Goal: Transaction & Acquisition: Purchase product/service

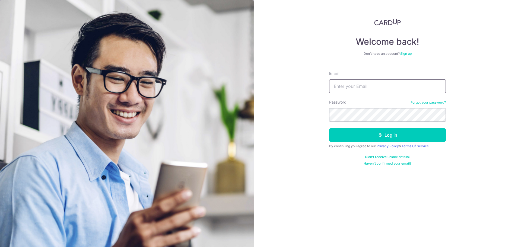
click at [358, 86] on input "Email" at bounding box center [387, 87] width 117 height 14
type input "[EMAIL_ADDRESS][DOMAIN_NAME]"
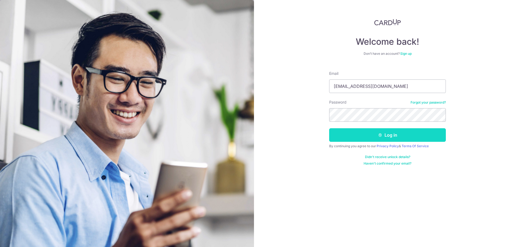
click at [386, 133] on button "Log in" at bounding box center [387, 135] width 117 height 14
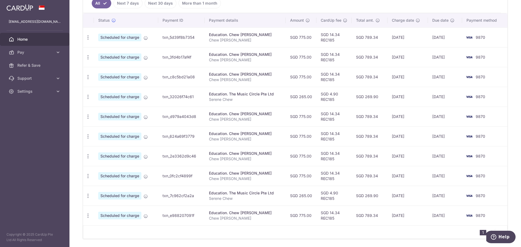
scroll to position [163, 0]
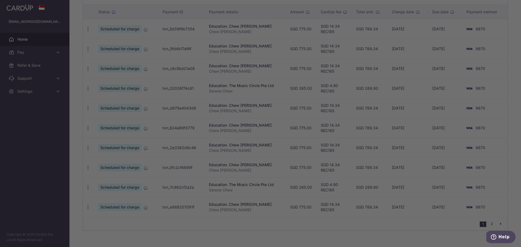
click at [491, 225] on div at bounding box center [263, 125] width 527 height 250
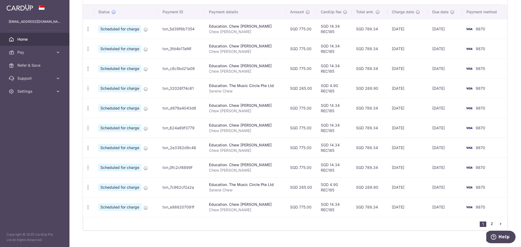
click at [490, 224] on link "2" at bounding box center [492, 224] width 7 height 7
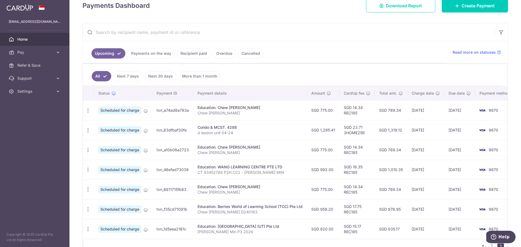
scroll to position [109, 0]
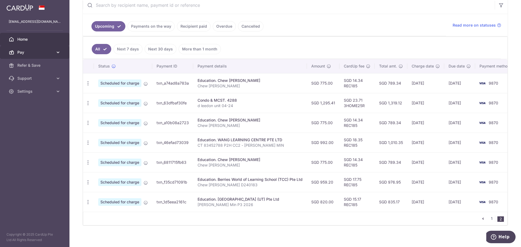
click at [24, 51] on span "Pay" at bounding box center [35, 52] width 36 height 5
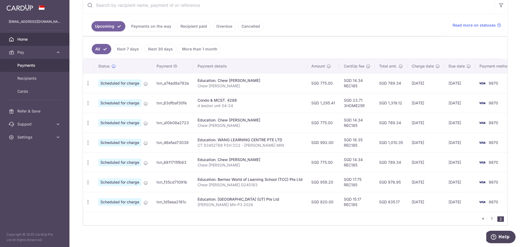
click at [30, 64] on span "Payments" at bounding box center [35, 65] width 36 height 5
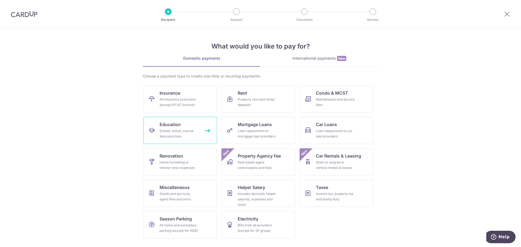
click at [180, 133] on div "School, tuition, course fees and more" at bounding box center [179, 133] width 39 height 11
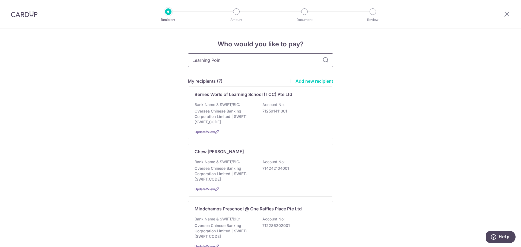
type input "Learning Point"
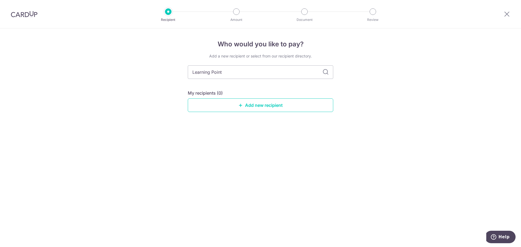
click at [323, 61] on div "Add a new recipient or select from our recipient directory. [GEOGRAPHIC_DATA] M…" at bounding box center [261, 86] width 146 height 67
click at [274, 103] on link "Add new recipient" at bounding box center [261, 106] width 146 height 14
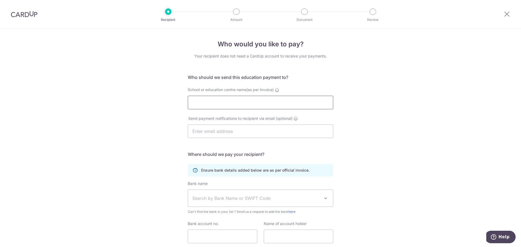
click at [251, 105] on input "School or education centre name(as per invoice)" at bounding box center [261, 103] width 146 height 14
paste input "Learning Point (Bukit Timah) Pte Ltd"
type input "Learning Point (Bukit Timah) Pte Ltd"
click at [243, 133] on input "text" at bounding box center [261, 132] width 146 height 14
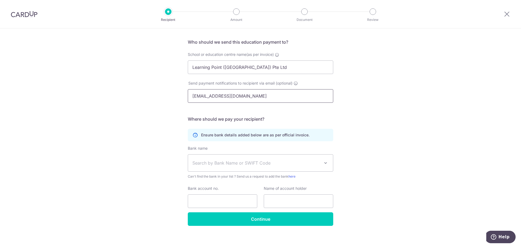
scroll to position [40, 0]
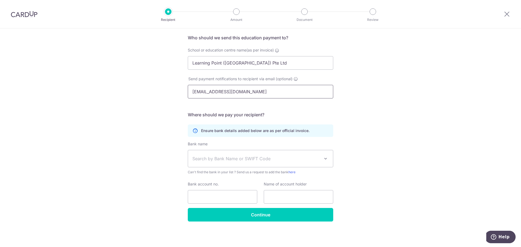
type input "[EMAIL_ADDRESS][DOMAIN_NAME]"
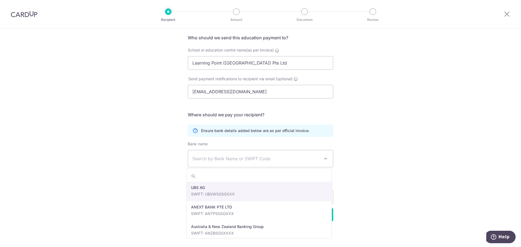
click at [223, 159] on span "Search by Bank Name or SWIFT Code" at bounding box center [257, 159] width 128 height 7
type input "dbs"
select select "6"
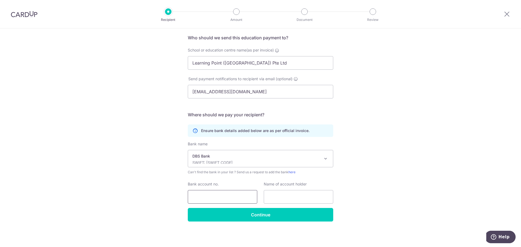
click at [228, 198] on input "Bank account no." at bounding box center [223, 197] width 70 height 14
paste input "015-904406-8"
click at [200, 198] on input "015-904406-8" at bounding box center [223, 197] width 70 height 14
click at [217, 196] on input "015904406-8" at bounding box center [223, 197] width 70 height 14
click at [199, 196] on input "0159044068" at bounding box center [223, 197] width 70 height 14
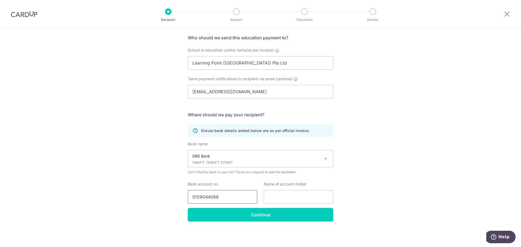
click at [204, 198] on input "0159044068" at bounding box center [223, 197] width 70 height 14
click at [209, 197] on input "0159044068" at bounding box center [223, 197] width 70 height 14
click at [214, 198] on input "0159044068" at bounding box center [223, 197] width 70 height 14
click at [236, 198] on input "0159044068" at bounding box center [223, 197] width 70 height 14
type input "0159044068"
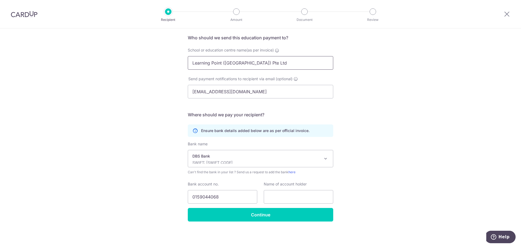
drag, startPoint x: 263, startPoint y: 64, endPoint x: 114, endPoint y: 63, distance: 148.3
click at [114, 63] on div "Who would you like to pay? Your recipient does not need a CardUp account to rec…" at bounding box center [260, 118] width 521 height 259
click at [277, 192] on input "text" at bounding box center [299, 197] width 70 height 14
paste input "Learning Point (Bukit Timah) Pte Ltd"
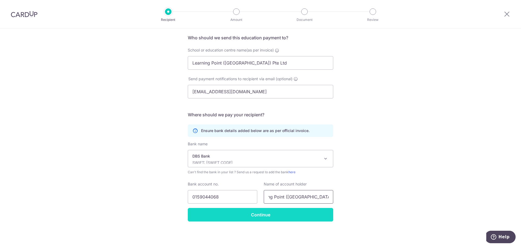
type input "Learning Point (Bukit Timah) Pte Ltd"
click at [262, 217] on input "Continue" at bounding box center [261, 215] width 146 height 14
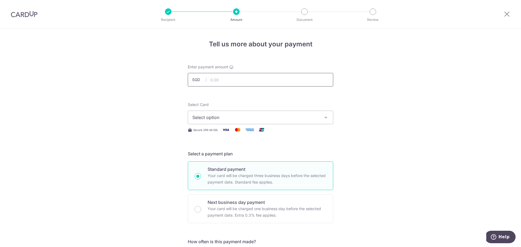
click at [265, 82] on input "text" at bounding box center [261, 80] width 146 height 14
type input "868.70"
click at [268, 112] on button "Select option" at bounding box center [261, 118] width 146 height 14
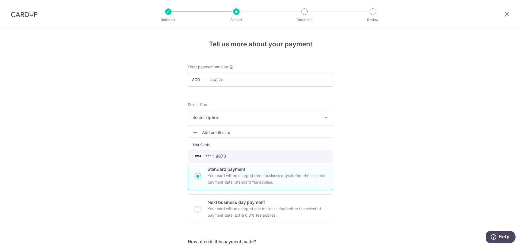
drag, startPoint x: 250, startPoint y: 154, endPoint x: 372, endPoint y: 168, distance: 123.0
click at [250, 154] on span "**** 9870" at bounding box center [261, 156] width 136 height 7
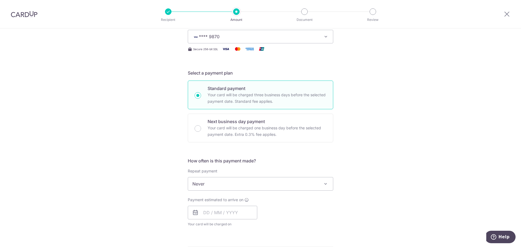
scroll to position [81, 0]
click at [270, 181] on span "Never" at bounding box center [260, 183] width 145 height 13
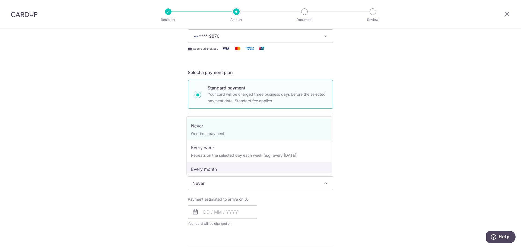
scroll to position [54, 0]
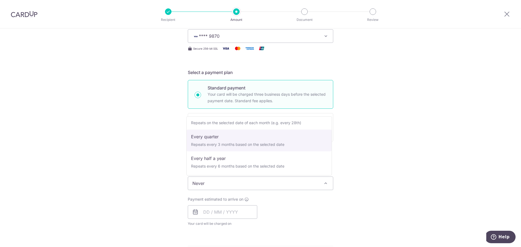
select select "4"
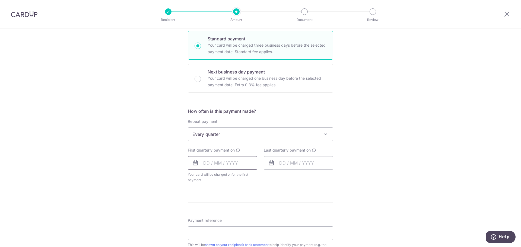
scroll to position [136, 0]
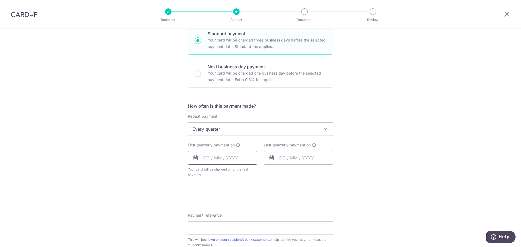
click at [216, 160] on input "text" at bounding box center [223, 158] width 70 height 14
click at [230, 218] on link "15" at bounding box center [231, 218] width 9 height 9
type input "15/10/2025"
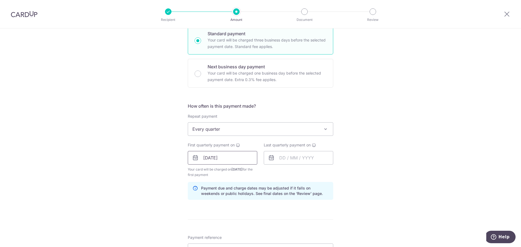
click at [224, 160] on input "[DATE]" at bounding box center [223, 158] width 70 height 14
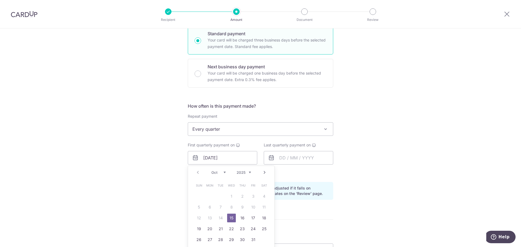
click at [231, 218] on link "15" at bounding box center [231, 218] width 9 height 9
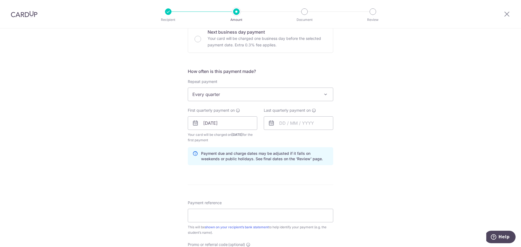
scroll to position [190, 0]
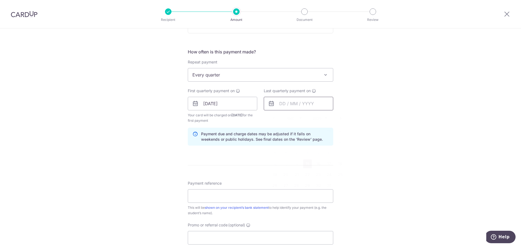
click at [302, 105] on input "text" at bounding box center [299, 104] width 70 height 14
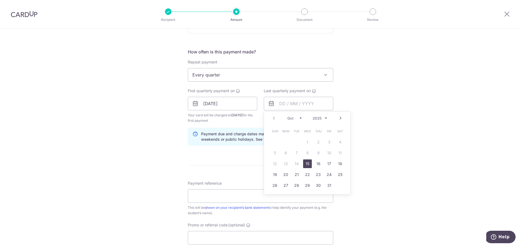
click at [339, 119] on link "Next" at bounding box center [341, 118] width 7 height 7
click at [315, 165] on link "15" at bounding box center [318, 164] width 9 height 9
type input "15/01/2026"
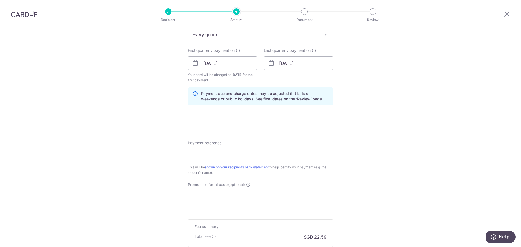
scroll to position [244, 0]
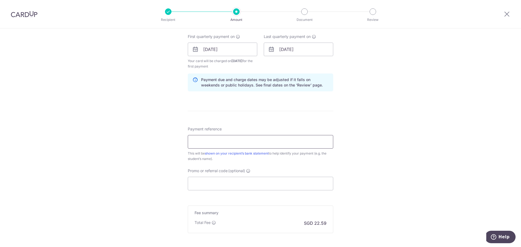
click at [263, 143] on input "Payment reference" at bounding box center [261, 142] width 146 height 14
type input "Chew [PERSON_NAME] K2 2026"
click at [256, 187] on input "Promo or referral code (optional)" at bounding box center [261, 184] width 146 height 14
click at [239, 180] on input "Promo or referral code (optional)" at bounding box center [261, 184] width 146 height 14
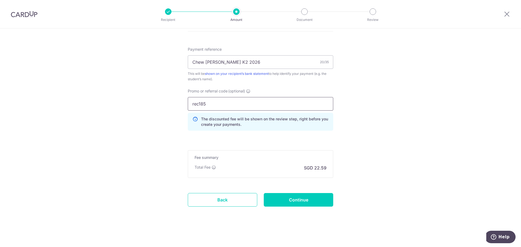
scroll to position [324, 0]
type input "rec185"
click at [307, 201] on input "Continue" at bounding box center [299, 200] width 70 height 14
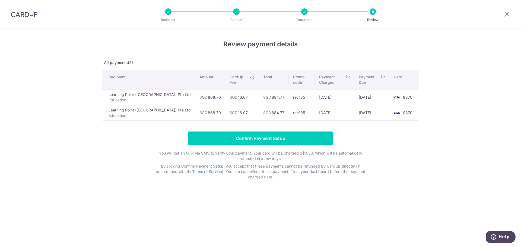
drag, startPoint x: 109, startPoint y: 93, endPoint x: 177, endPoint y: 94, distance: 67.3
click at [177, 94] on td "Learning Point ([GEOGRAPHIC_DATA]) Pte Ltd Education" at bounding box center [148, 97] width 93 height 15
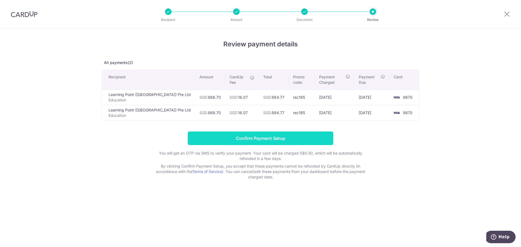
click at [258, 139] on input "Confirm Payment Setup" at bounding box center [261, 139] width 146 height 14
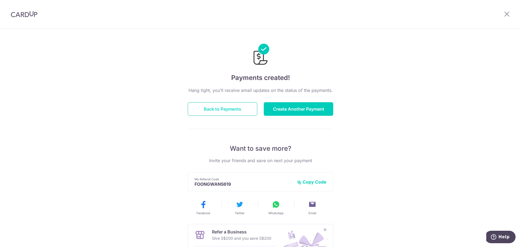
click at [240, 105] on button "Back to Payments" at bounding box center [223, 109] width 70 height 14
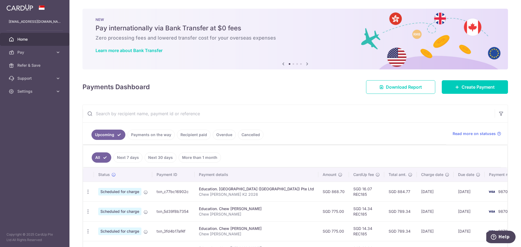
scroll to position [27, 0]
